Goal: Task Accomplishment & Management: Complete application form

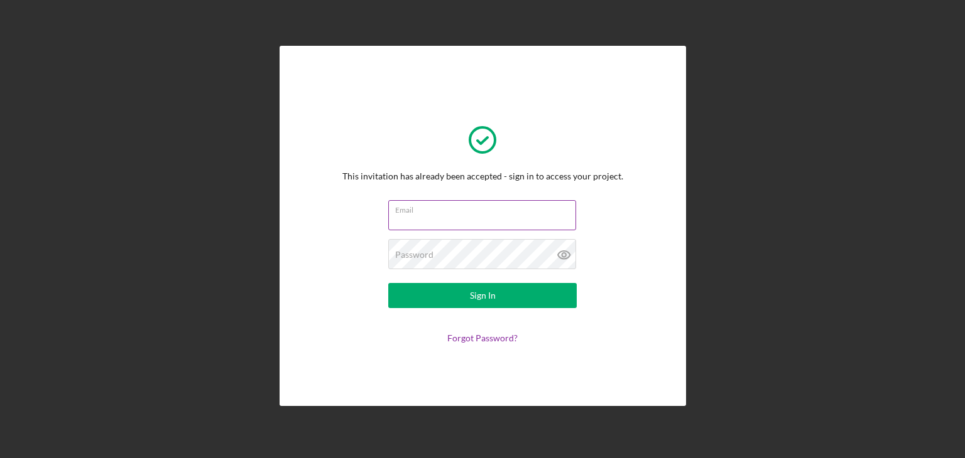
click at [457, 219] on input "Email" at bounding box center [482, 215] width 188 height 30
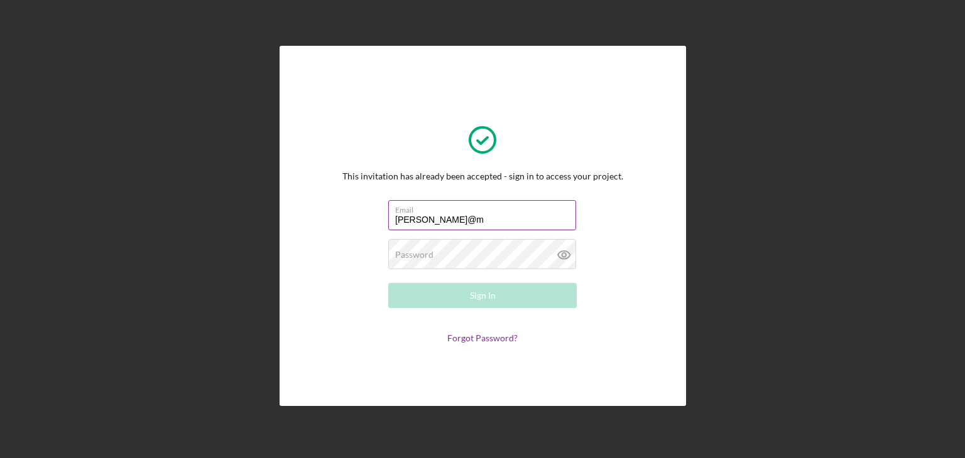
type input "[PERSON_NAME][EMAIL_ADDRESS][DOMAIN_NAME]"
click at [445, 254] on div "Password Required" at bounding box center [482, 254] width 188 height 31
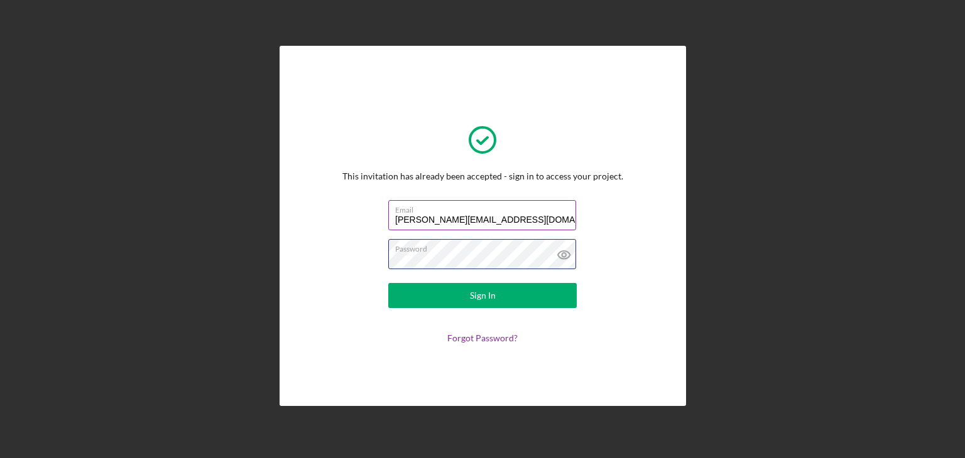
click at [388, 283] on button "Sign In" at bounding box center [482, 295] width 188 height 25
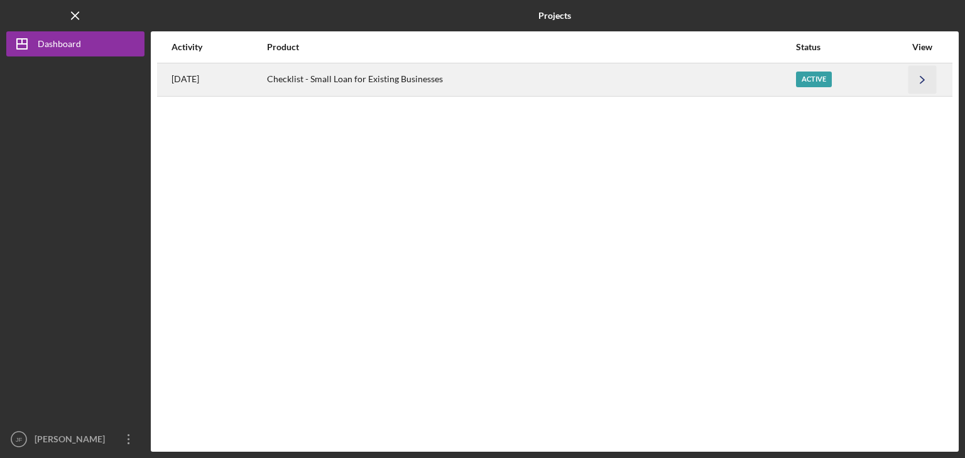
click at [919, 80] on icon "Icon/Navigate" at bounding box center [922, 79] width 28 height 28
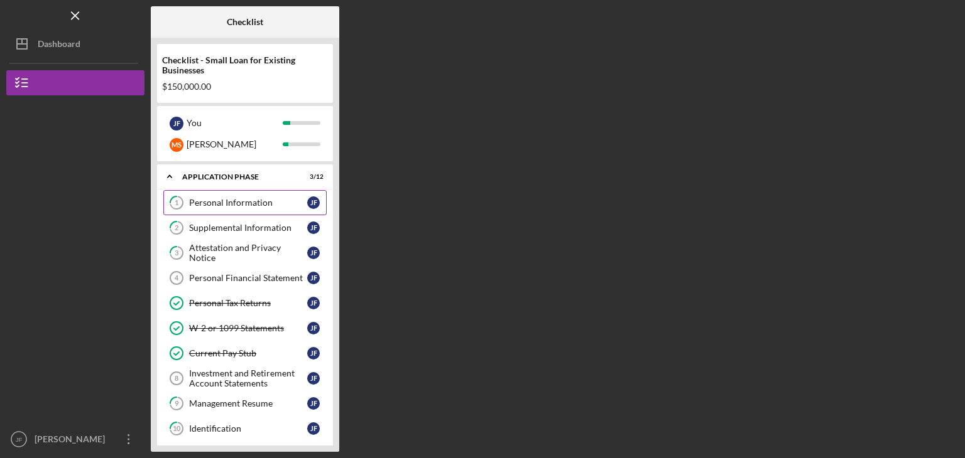
click at [274, 201] on div "Personal Information" at bounding box center [248, 203] width 118 height 10
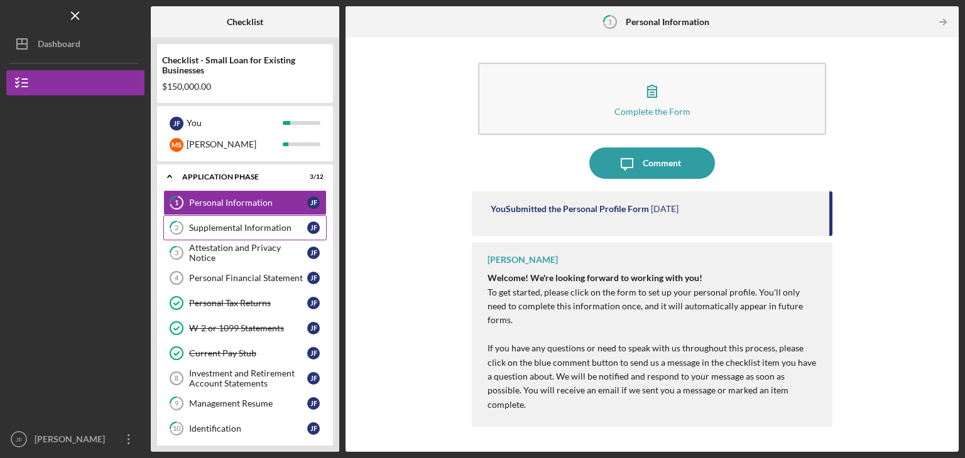
click at [263, 229] on div "Supplemental Information" at bounding box center [248, 228] width 118 height 10
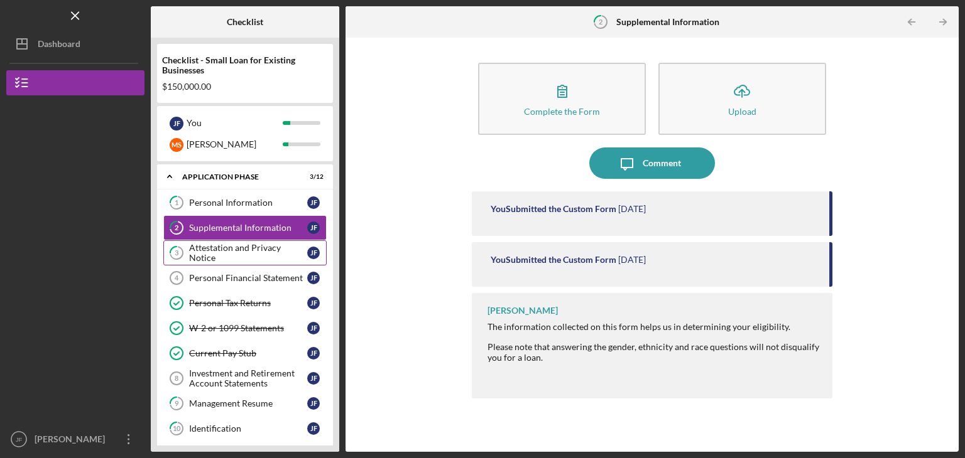
click at [261, 244] on link "3 Attestation and Privacy Notice [PERSON_NAME]" at bounding box center [244, 253] width 163 height 25
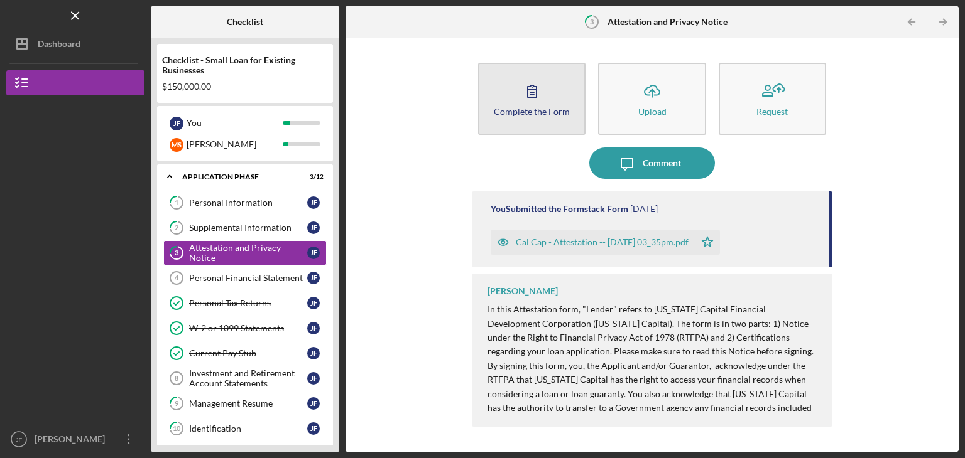
click at [517, 90] on icon "button" at bounding box center [531, 90] width 31 height 31
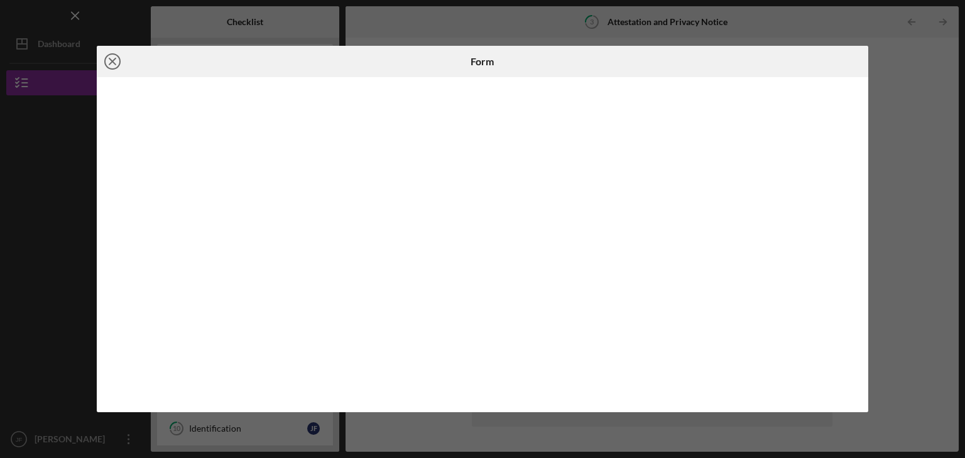
click at [114, 56] on icon "Icon/Close" at bounding box center [112, 61] width 31 height 31
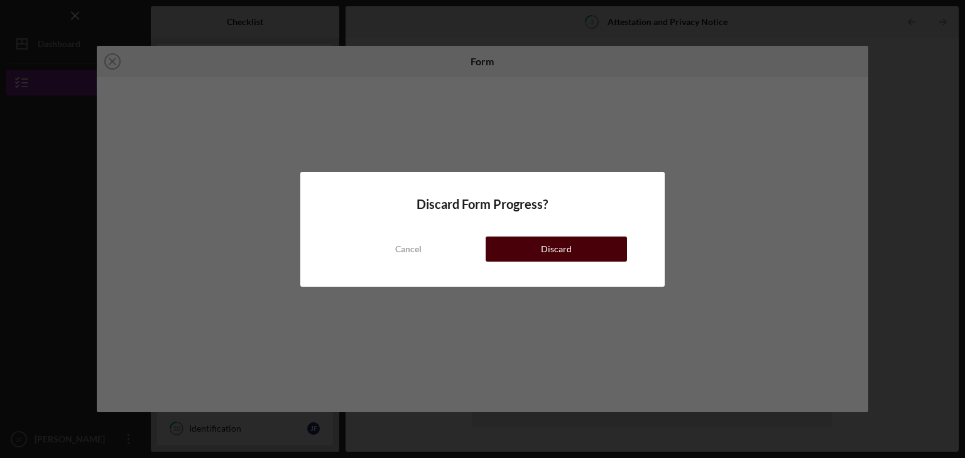
click at [546, 249] on div "Discard" at bounding box center [556, 249] width 31 height 25
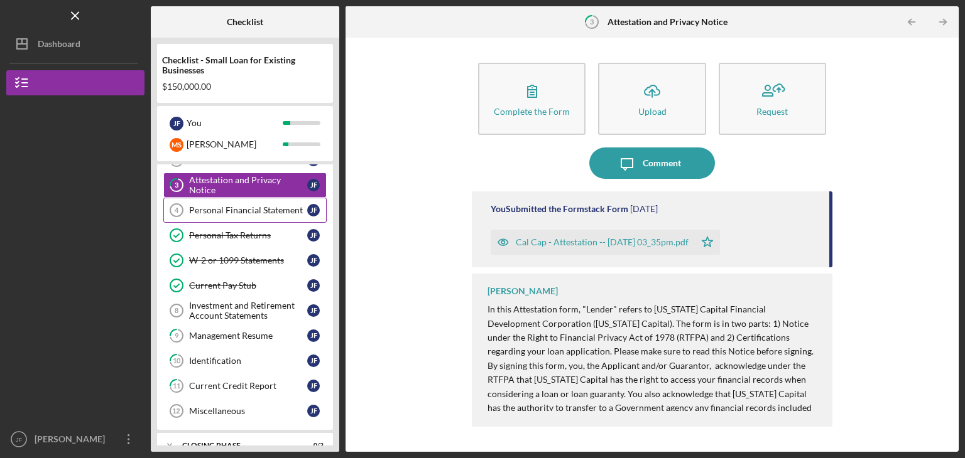
scroll to position [84, 0]
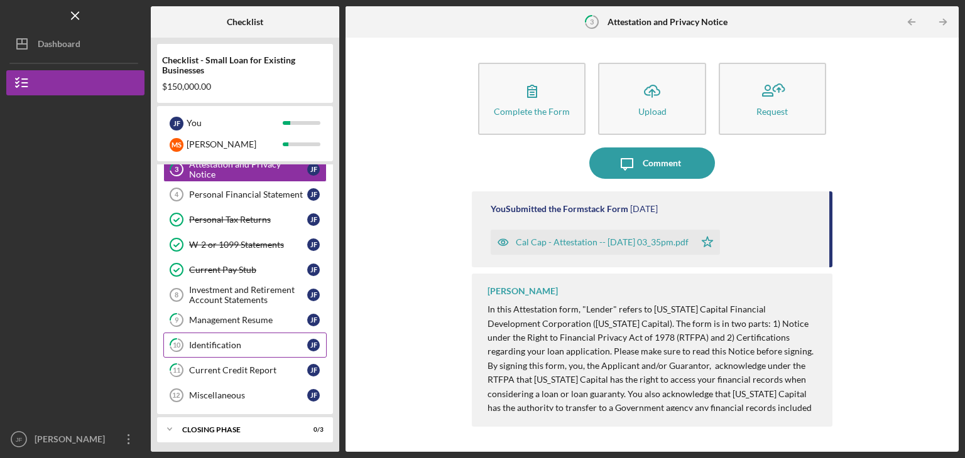
click at [246, 348] on link "10 Identification [PERSON_NAME]" at bounding box center [244, 345] width 163 height 25
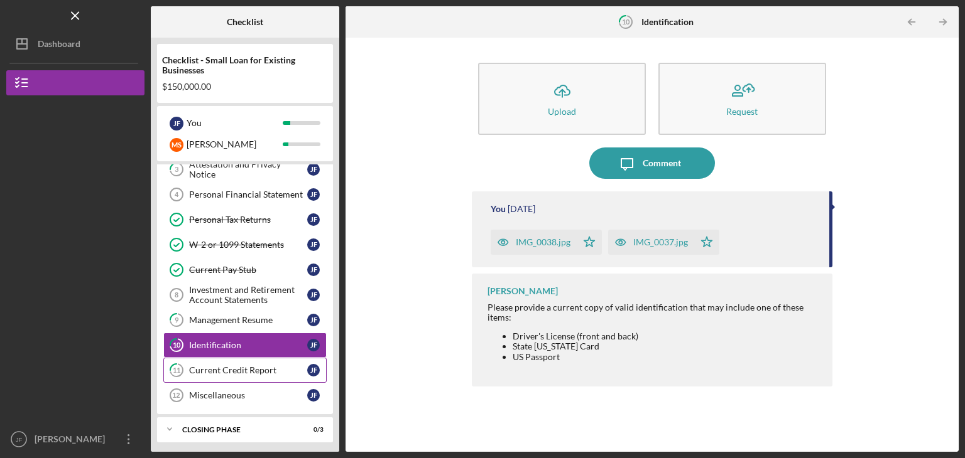
click at [242, 367] on div "Current Credit Report" at bounding box center [248, 371] width 118 height 10
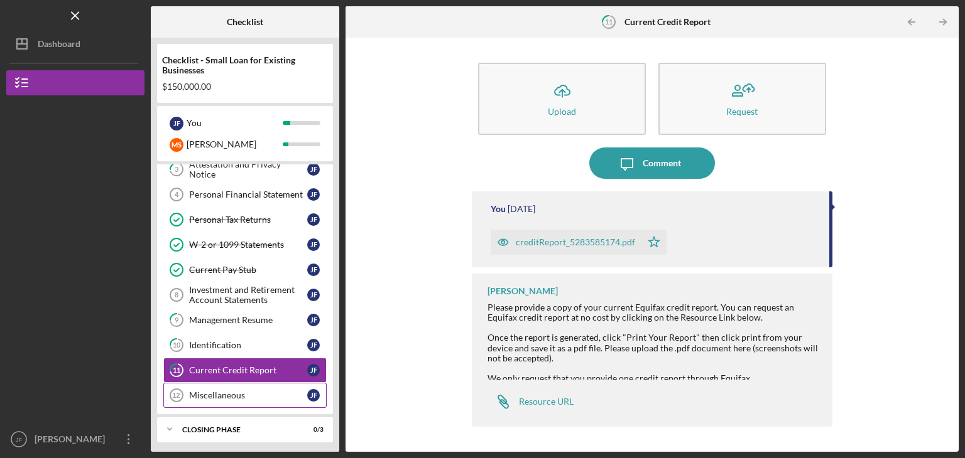
click at [239, 391] on div "Miscellaneous" at bounding box center [248, 396] width 118 height 10
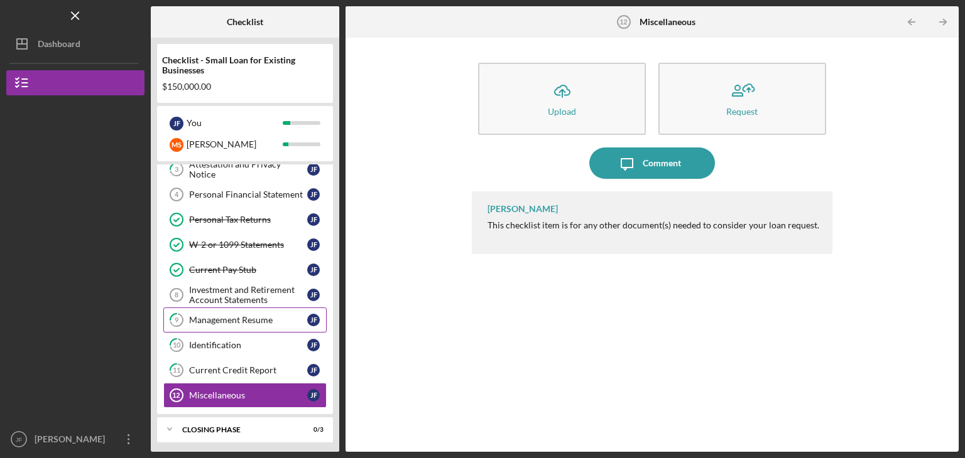
click at [244, 315] on div "Management Resume" at bounding box center [248, 320] width 118 height 10
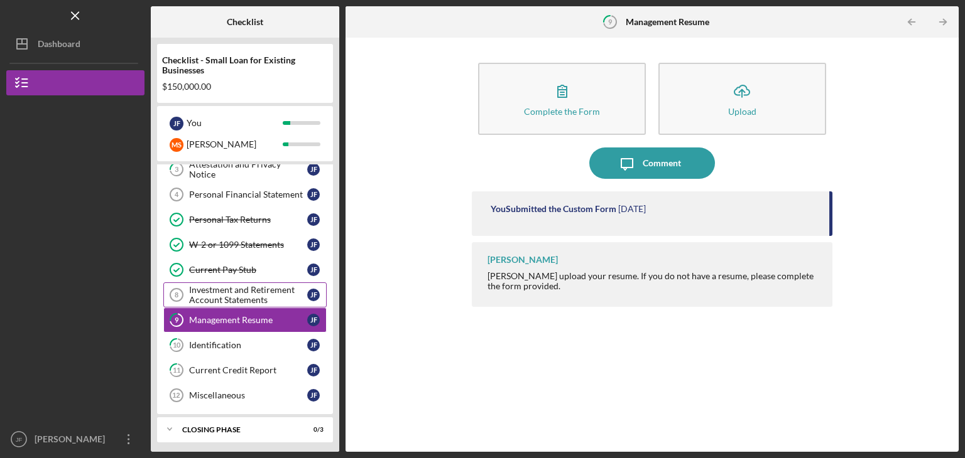
click at [243, 293] on div "Investment and Retirement Account Statements" at bounding box center [248, 295] width 118 height 20
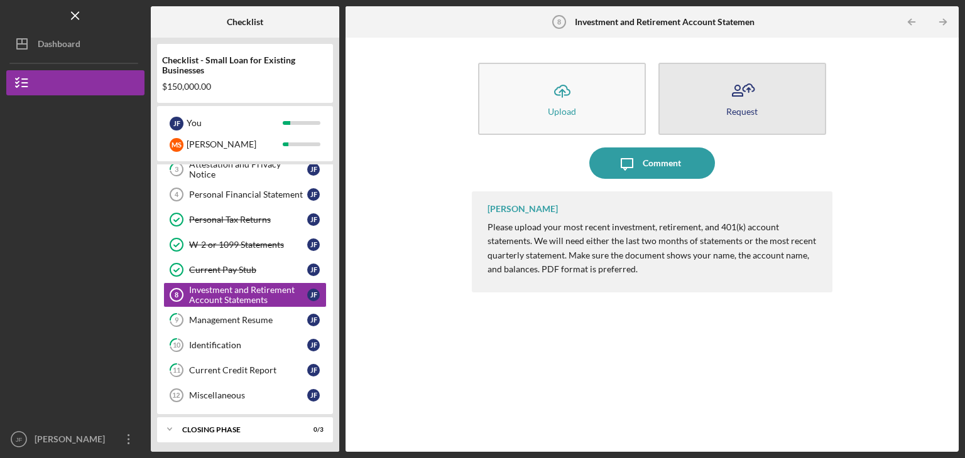
click at [745, 75] on icon "button" at bounding box center [741, 90] width 31 height 31
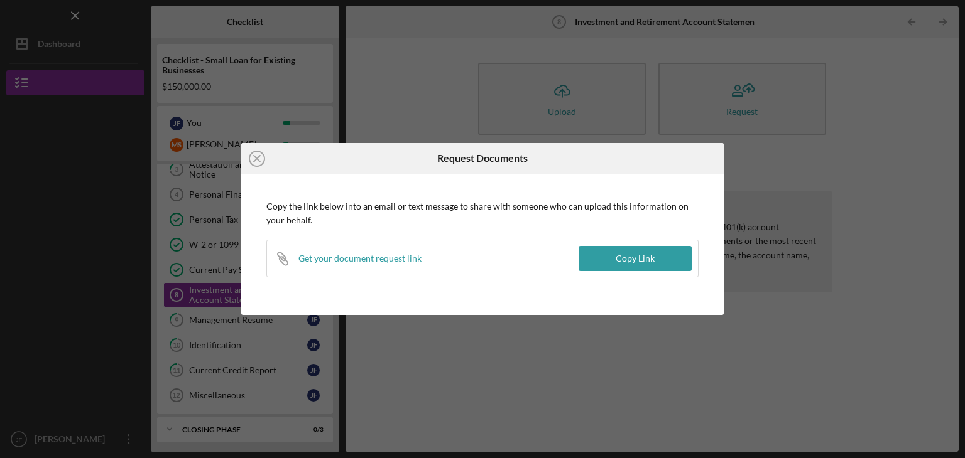
click at [754, 167] on div "Icon/Close Request Documents Copy the link below into an email or text message …" at bounding box center [482, 229] width 965 height 458
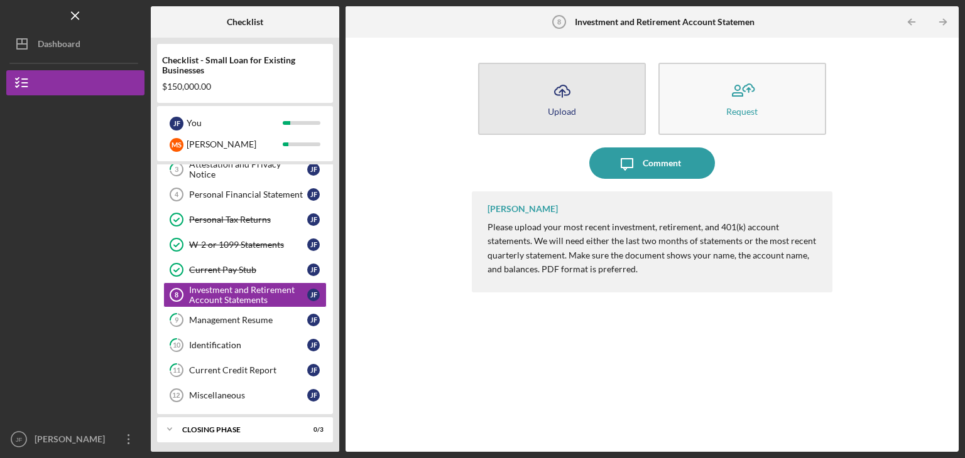
click at [578, 101] on button "Icon/Upload Upload" at bounding box center [562, 99] width 168 height 72
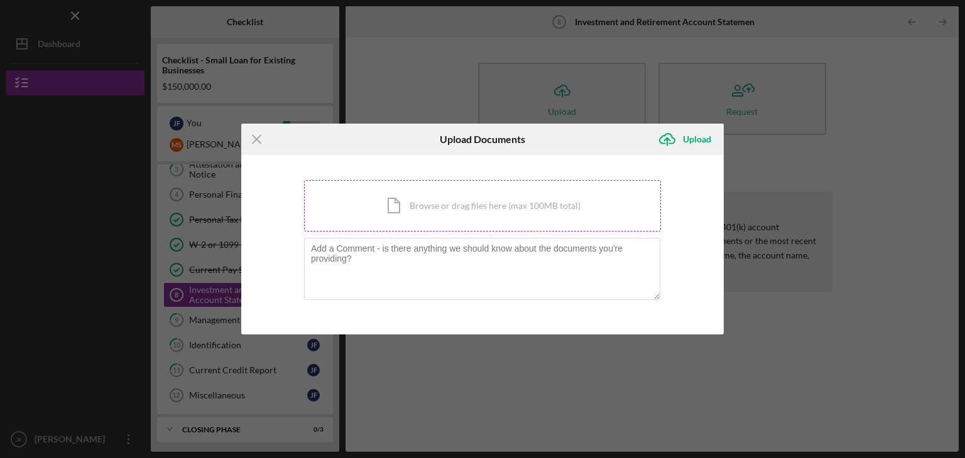
click at [450, 207] on div "Icon/Document Browse or drag files here (max 100MB total) Tap to choose files o…" at bounding box center [482, 206] width 357 height 52
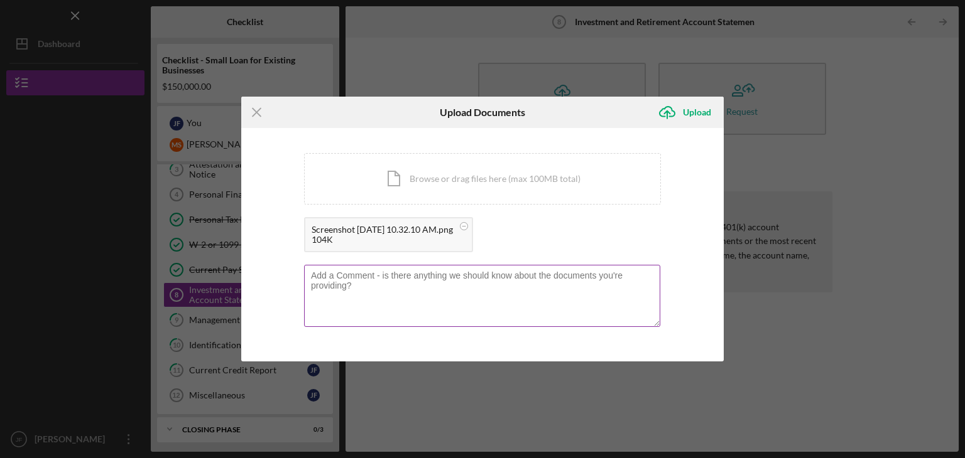
click at [414, 278] on textarea at bounding box center [482, 296] width 356 height 62
click at [393, 277] on textarea at bounding box center [482, 296] width 356 height 62
type textarea "the mailing issue has been resolved."
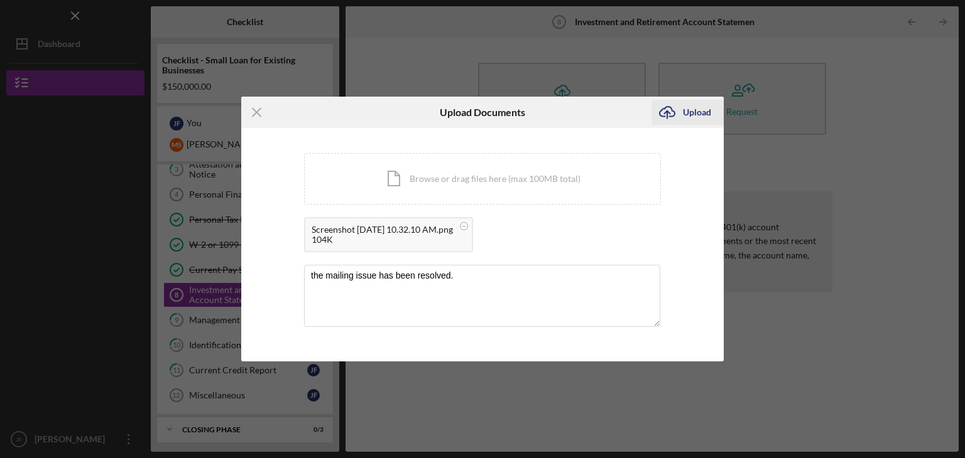
click at [692, 116] on div "Upload" at bounding box center [697, 112] width 28 height 25
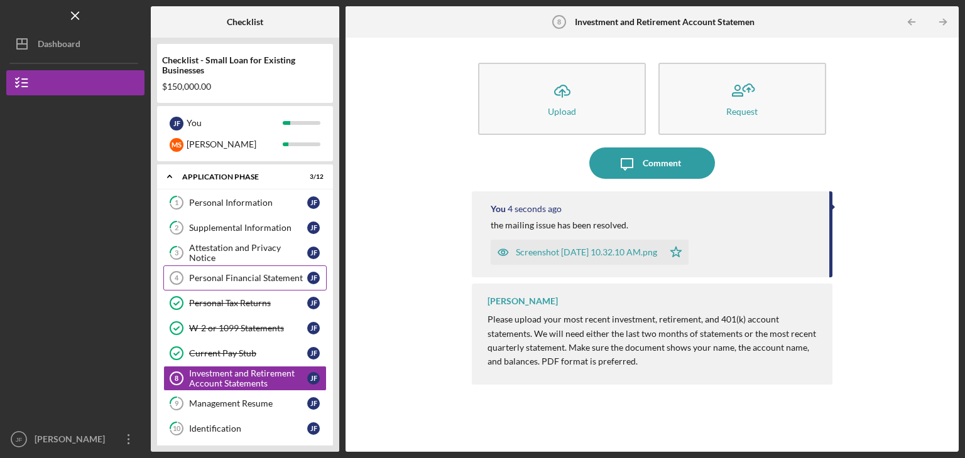
click at [249, 273] on div "Personal Financial Statement" at bounding box center [248, 278] width 118 height 10
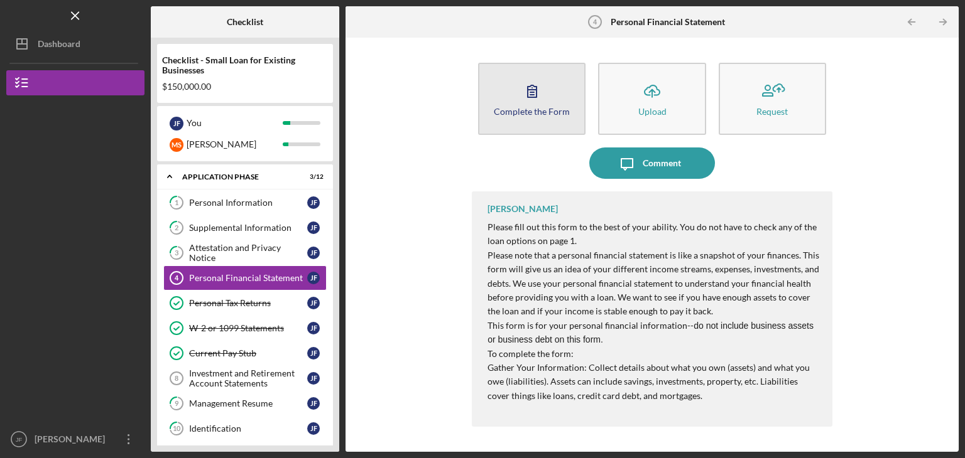
click at [557, 118] on button "Complete the Form Form" at bounding box center [531, 99] width 107 height 72
click at [521, 85] on icon "button" at bounding box center [531, 90] width 31 height 31
